Goal: Task Accomplishment & Management: Manage account settings

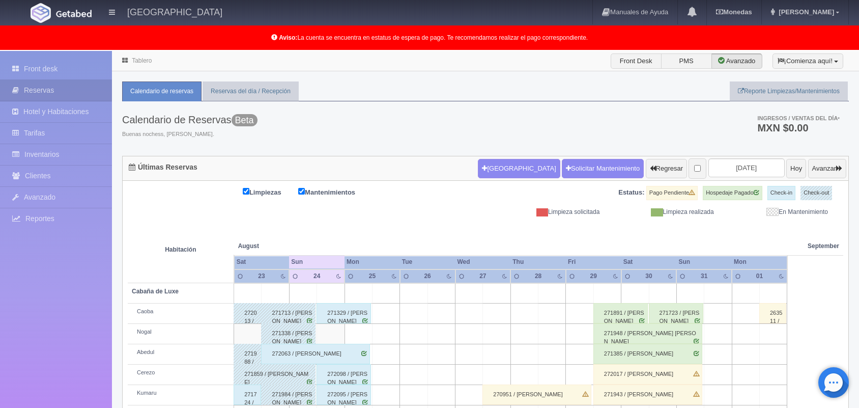
scroll to position [141, 0]
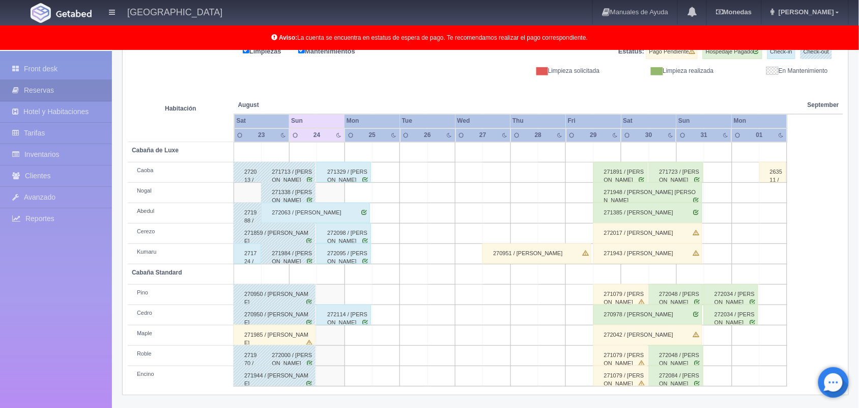
click at [339, 196] on td at bounding box center [330, 193] width 27 height 20
click at [357, 181] on div "271329 / [PERSON_NAME]" at bounding box center [344, 172] width 54 height 20
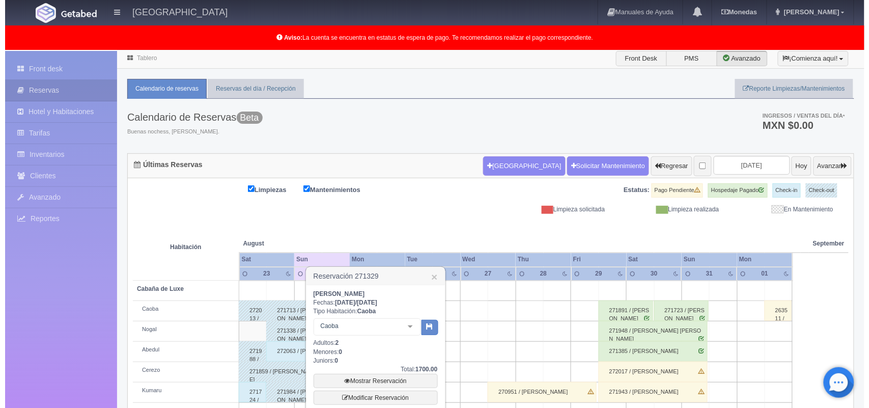
scroll to position [0, 0]
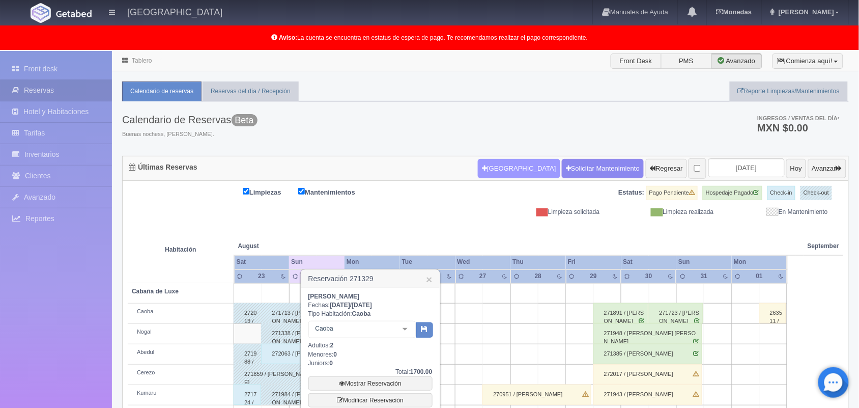
click at [494, 172] on button "[GEOGRAPHIC_DATA]" at bounding box center [519, 168] width 82 height 19
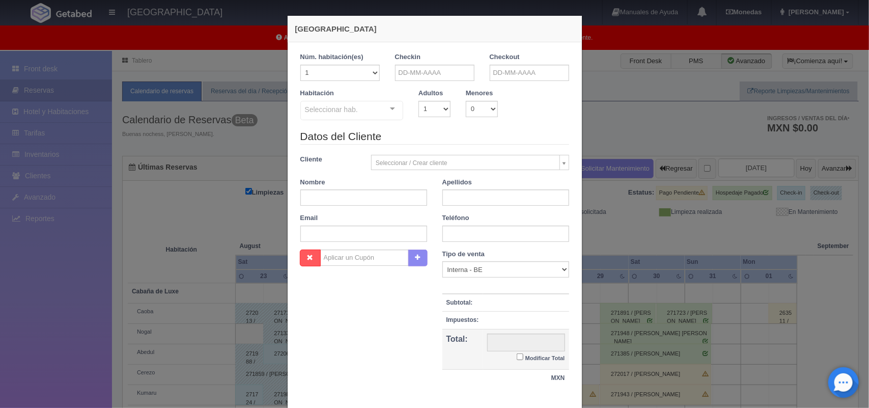
checkbox input "false"
click at [447, 76] on input "text" at bounding box center [434, 73] width 79 height 16
click at [394, 181] on link "24" at bounding box center [398, 183] width 13 height 15
type input "24-08-2025"
checkbox input "false"
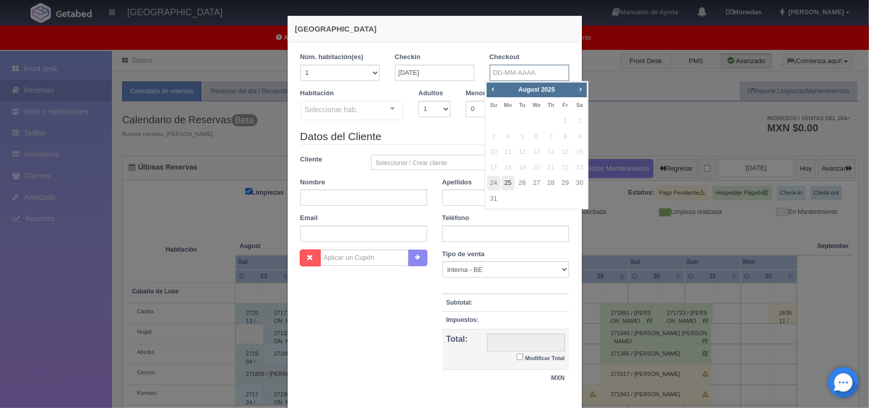
drag, startPoint x: 533, startPoint y: 73, endPoint x: 507, endPoint y: 186, distance: 116.4
click at [507, 186] on body "Hotel Xacallan Manuales de Ayuda Actualizaciones recientes Monedas Tipo de camb…" at bounding box center [434, 300] width 869 height 499
click at [507, 186] on link "25" at bounding box center [507, 183] width 13 height 15
type input "25-08-2025"
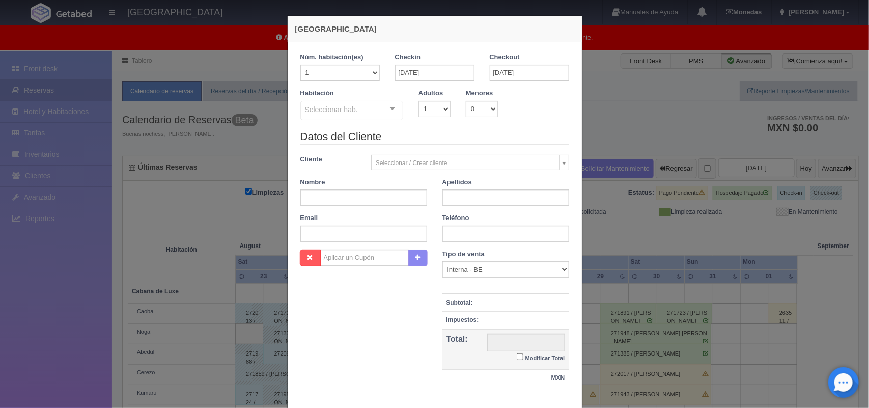
checkbox input "false"
drag, startPoint x: 438, startPoint y: 108, endPoint x: 423, endPoint y: 140, distance: 35.3
click at [423, 140] on form "1 Núm. habitación(es) 1 2 3 4 5 6 7 8 9 10 11 12 13 14 15 16 17 18 19 20 Checki…" at bounding box center [434, 224] width 269 height 344
select select "2"
click at [418, 101] on select "1 2 3 4 5 6 7 8 9 10" at bounding box center [434, 109] width 32 height 16
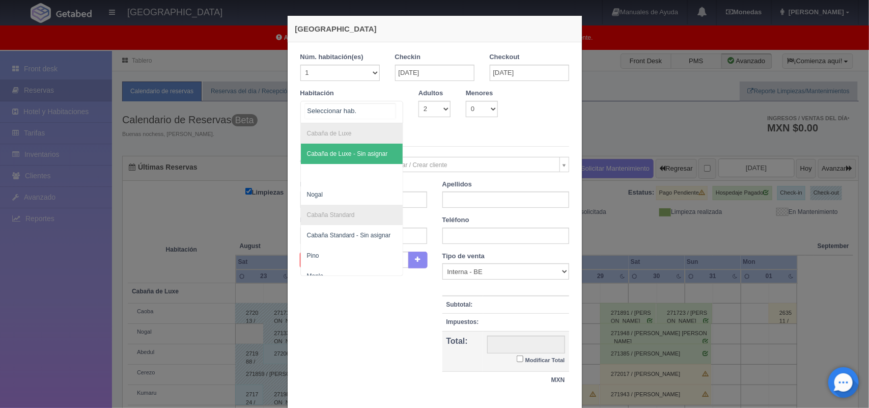
click at [388, 110] on div at bounding box center [392, 108] width 20 height 15
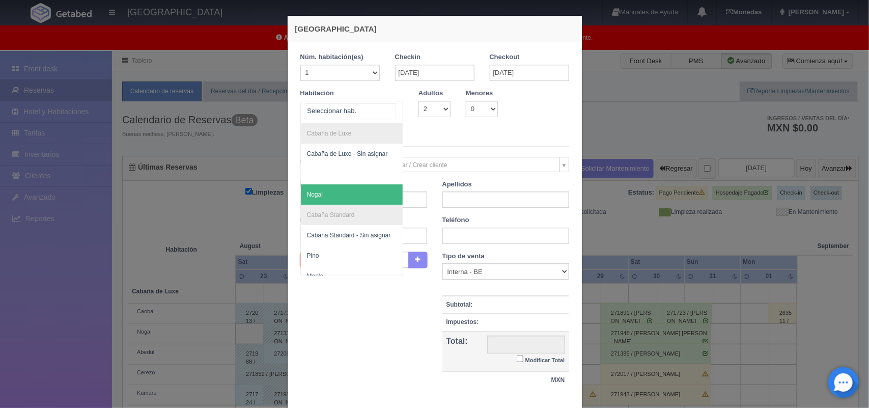
click at [370, 188] on span "Nogal" at bounding box center [352, 194] width 102 height 20
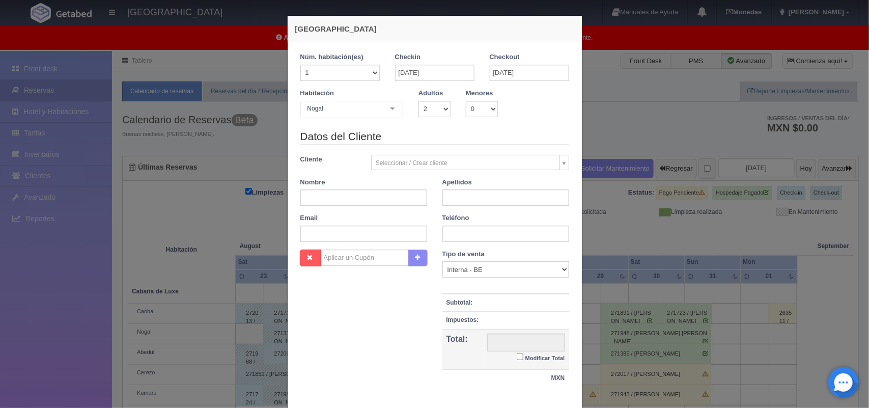
checkbox input "false"
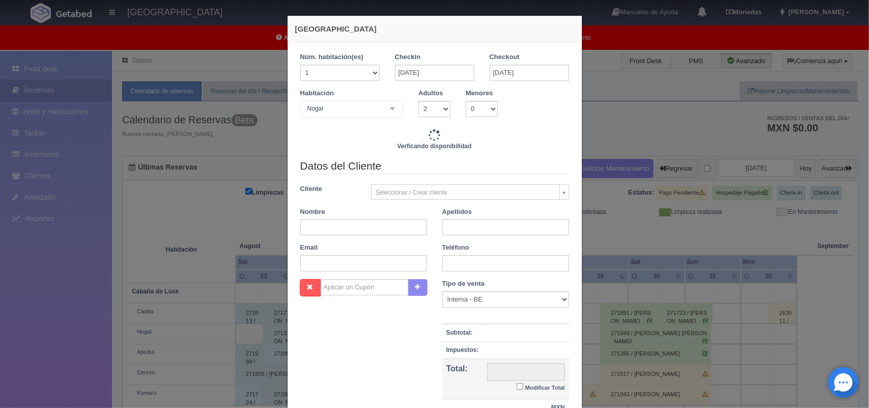
type input "1800.00"
checkbox input "false"
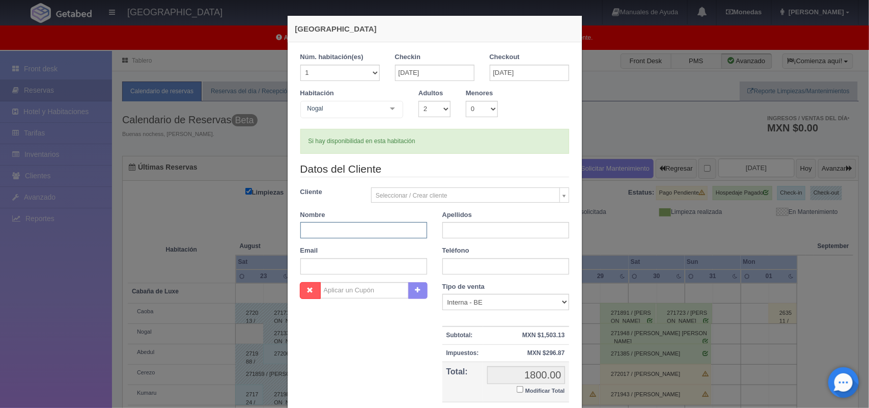
click at [385, 224] on input "text" at bounding box center [363, 230] width 127 height 16
type input "Mariana"
click at [477, 231] on input "text" at bounding box center [505, 230] width 127 height 16
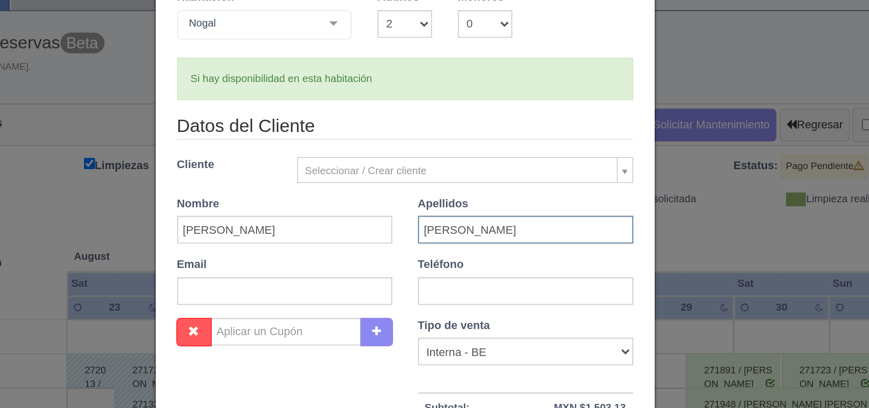
type input "Rosales Rivera"
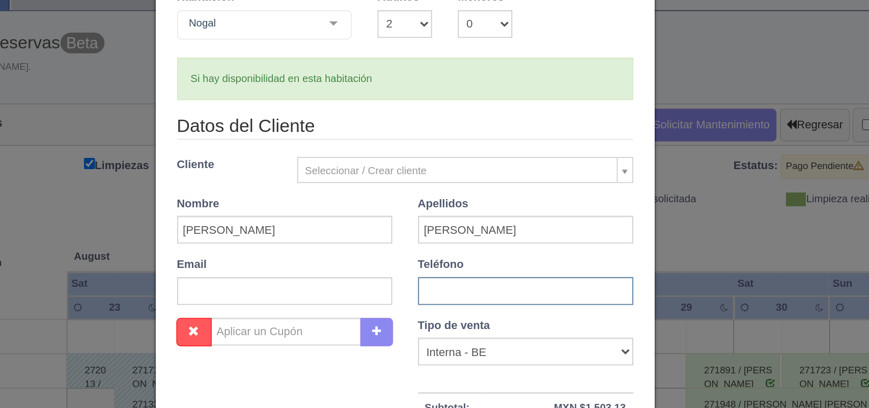
click at [472, 267] on input "text" at bounding box center [505, 266] width 127 height 16
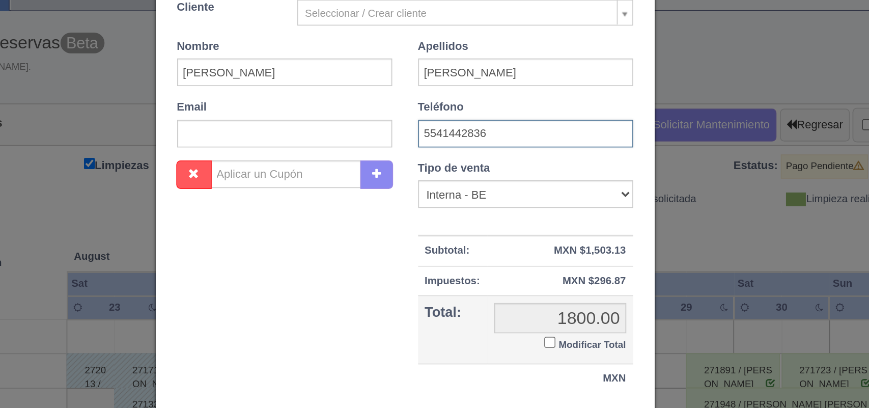
scroll to position [93, 0]
type input "5541442836"
click at [516, 296] on input "Modificar Total" at bounding box center [519, 296] width 7 height 7
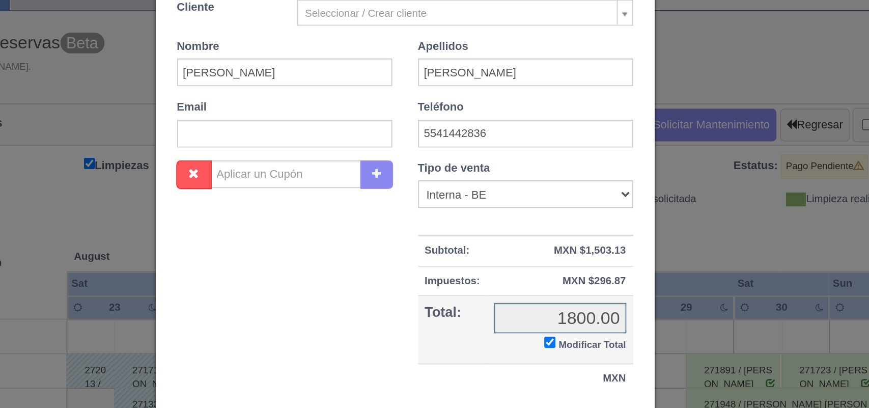
checkbox input "true"
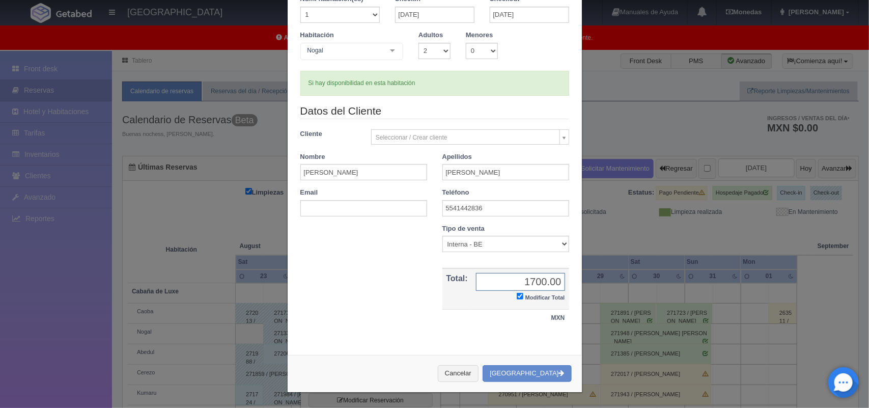
scroll to position [57, 0]
type input "1700.00"
click at [532, 375] on button "[GEOGRAPHIC_DATA]" at bounding box center [526, 373] width 89 height 17
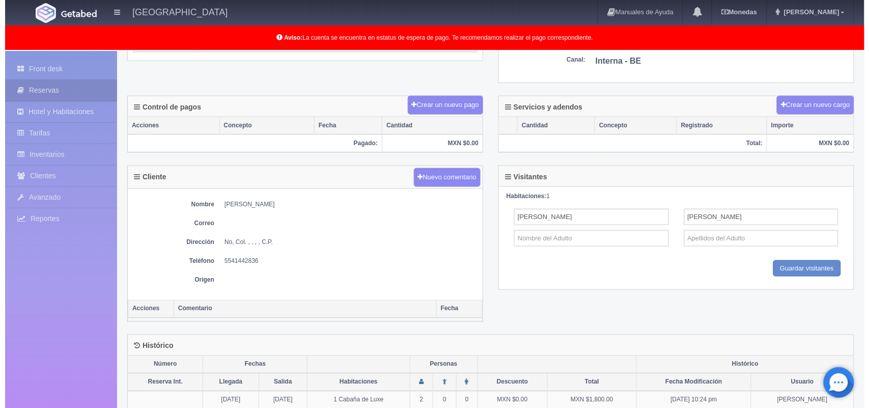
scroll to position [270, 0]
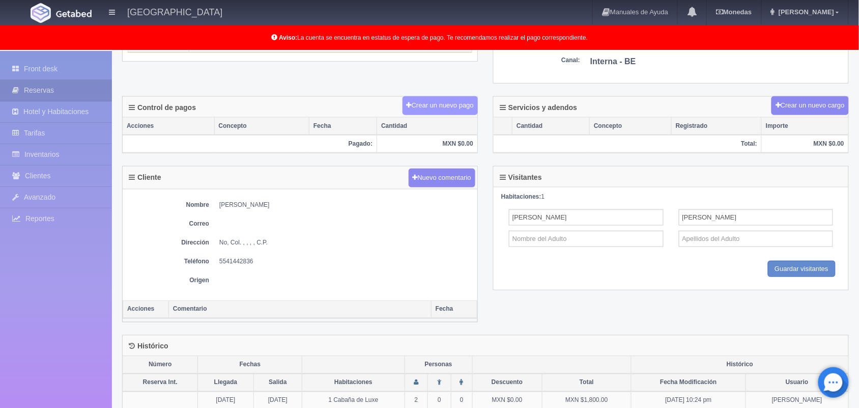
click at [451, 105] on button "Crear un nuevo pago" at bounding box center [439, 105] width 75 height 19
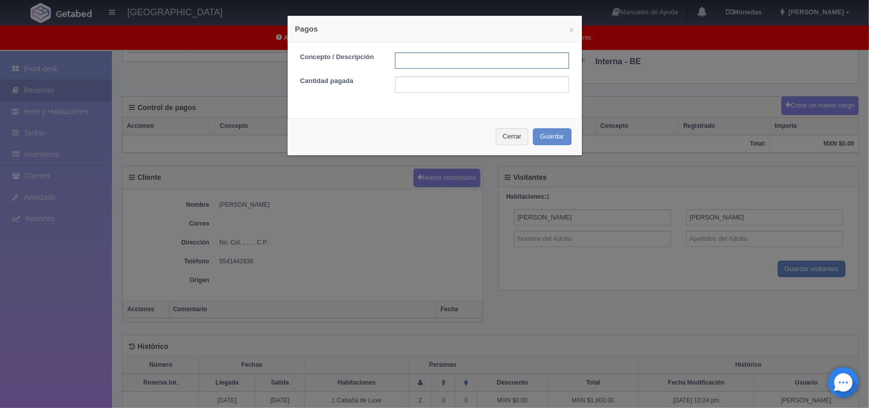
click at [463, 57] on input "text" at bounding box center [482, 60] width 174 height 16
type input "pago efectivo"
click at [482, 90] on input "text" at bounding box center [482, 84] width 174 height 16
type input "1700.00"
click at [543, 135] on button "Guardar" at bounding box center [552, 136] width 39 height 17
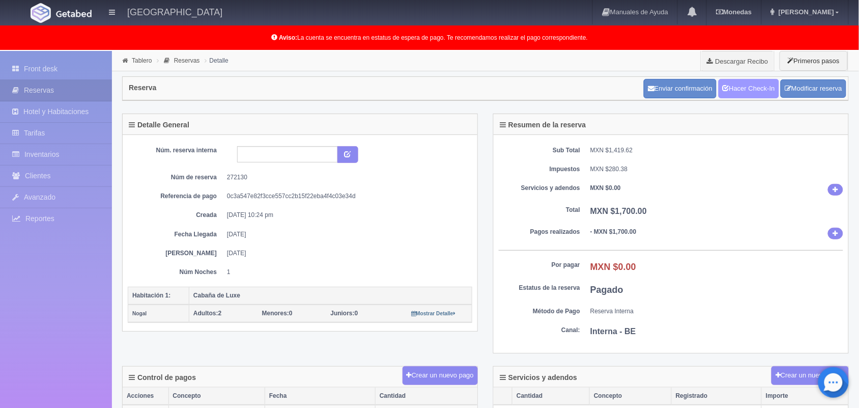
click at [740, 98] on link "Hacer Check-In" at bounding box center [748, 88] width 61 height 19
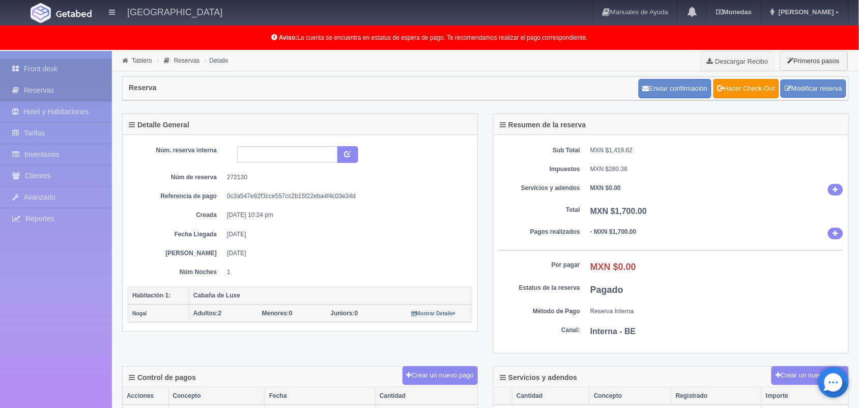
click at [46, 59] on link "Front desk" at bounding box center [56, 69] width 112 height 21
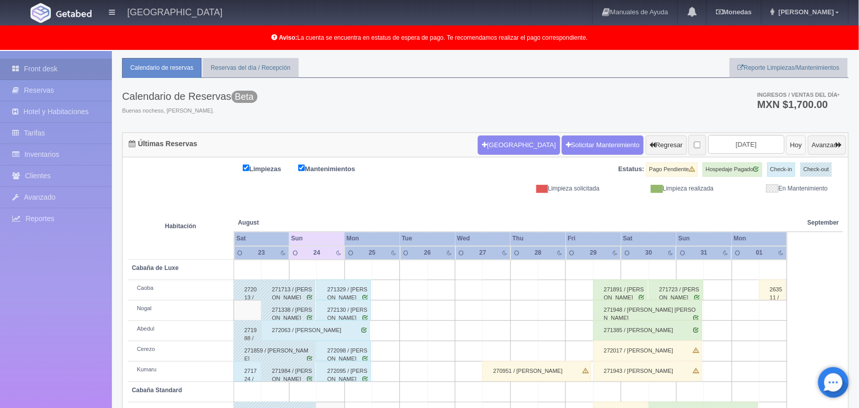
scroll to position [23, 0]
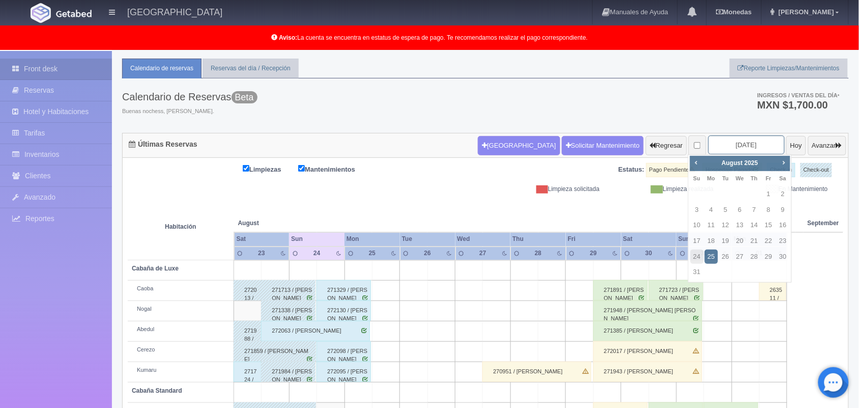
click at [736, 141] on input "2025-08-25" at bounding box center [746, 144] width 76 height 19
click at [784, 161] on span "Next" at bounding box center [784, 162] width 8 height 8
click at [780, 239] on link "27" at bounding box center [782, 241] width 13 height 15
type input "[DATE]"
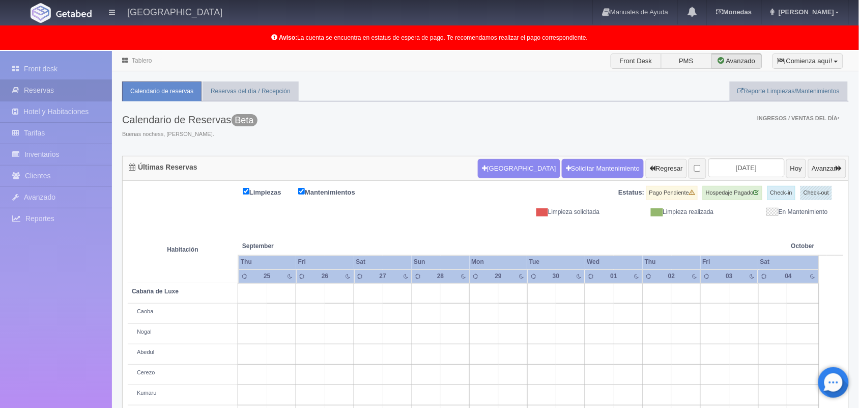
scroll to position [141, 0]
